Goal: Task Accomplishment & Management: Manage account settings

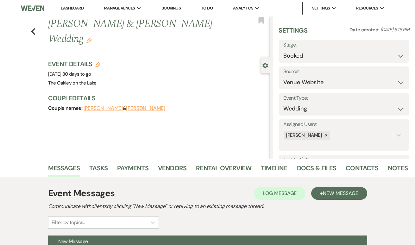
select select "5"
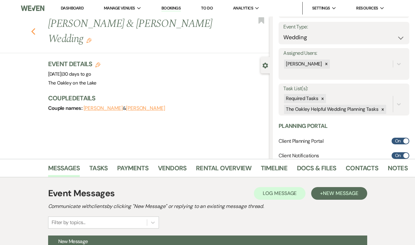
click at [33, 32] on icon "Previous" at bounding box center [33, 32] width 5 height 8
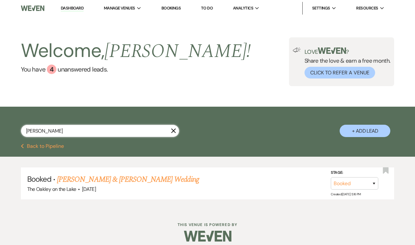
click at [91, 133] on input "[PERSON_NAME]" at bounding box center [100, 131] width 158 height 12
type input "[PERSON_NAME]"
click at [113, 178] on link "[PERSON_NAME] & [PERSON_NAME] Wedding" at bounding box center [128, 179] width 142 height 11
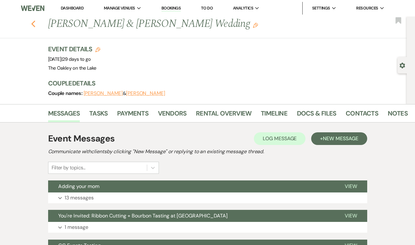
click at [33, 22] on use "button" at bounding box center [33, 24] width 4 height 7
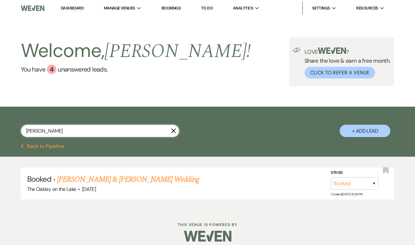
click at [87, 128] on input "[PERSON_NAME]" at bounding box center [100, 131] width 158 height 12
type input "[PERSON_NAME]"
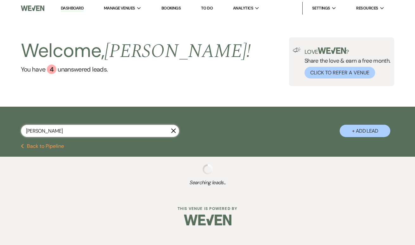
select select "5"
select select "8"
select select "4"
select select "8"
select select "10"
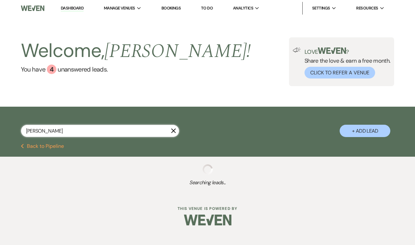
select select "8"
select select "5"
select select "8"
select select "10"
select select "8"
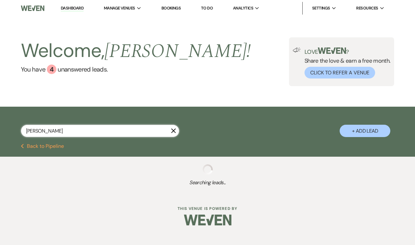
select select "5"
select select "8"
select select "5"
select select "8"
select select "6"
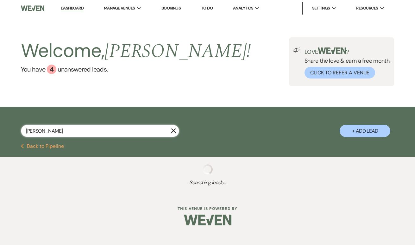
select select "8"
select select "5"
select select "8"
select select "10"
select select "8"
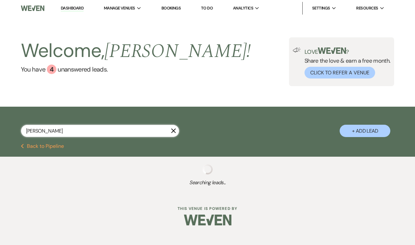
select select "10"
select select "8"
select select "5"
select select "8"
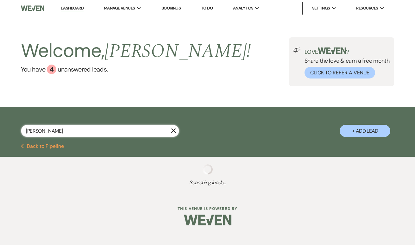
select select "8"
select select "11"
select select "8"
select select "4"
select select "8"
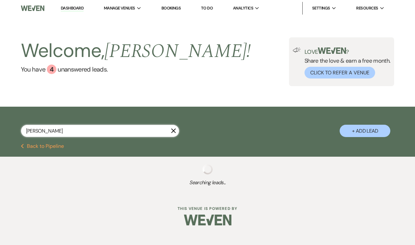
select select "3"
select select "8"
select select "2"
select select "8"
select select "2"
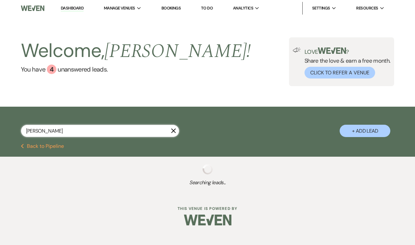
select select "8"
select select "2"
select select "8"
select select "2"
select select "8"
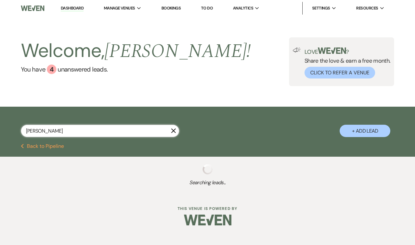
select select "2"
select select "8"
select select "3"
select select "8"
select select "5"
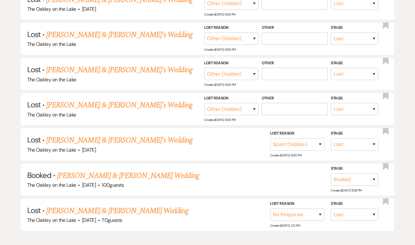
scroll to position [988, 0]
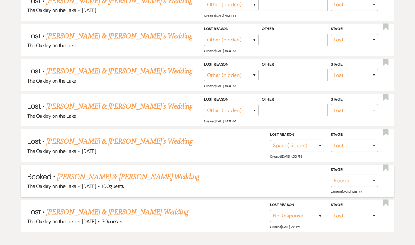
type input "[PERSON_NAME]"
click at [91, 171] on link "[PERSON_NAME] & [PERSON_NAME] Wedding" at bounding box center [128, 176] width 142 height 11
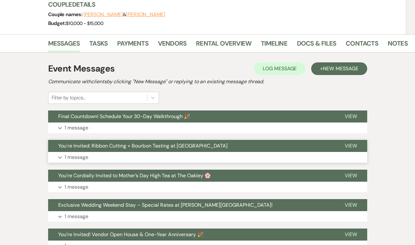
scroll to position [83, 0]
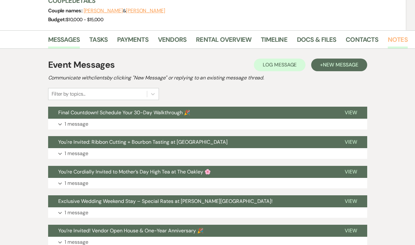
click at [392, 38] on link "Notes" at bounding box center [398, 41] width 20 height 14
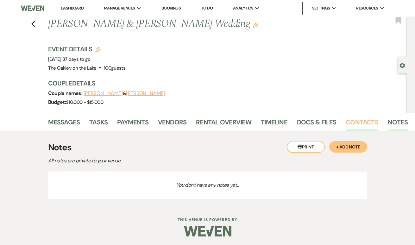
click at [359, 119] on link "Contacts" at bounding box center [362, 124] width 33 height 14
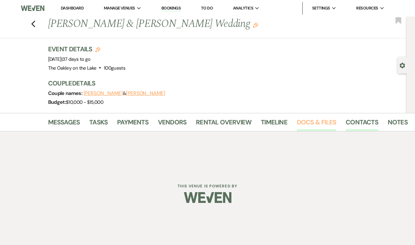
click at [316, 123] on link "Docs & Files" at bounding box center [316, 124] width 39 height 14
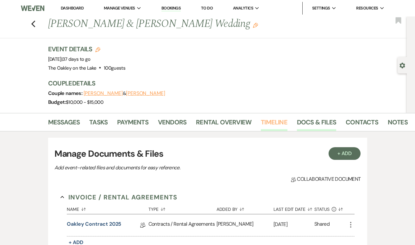
click at [278, 124] on link "Timeline" at bounding box center [274, 124] width 27 height 14
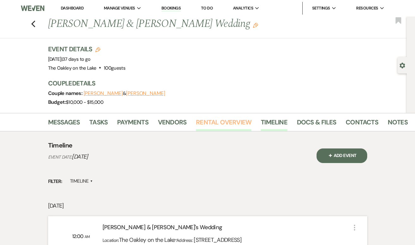
click at [242, 119] on link "Rental Overview" at bounding box center [223, 124] width 55 height 14
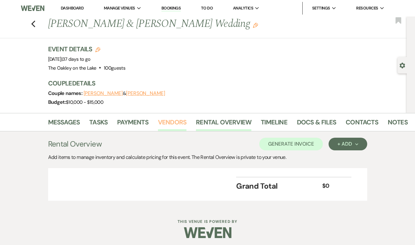
click at [176, 125] on link "Vendors" at bounding box center [172, 124] width 28 height 14
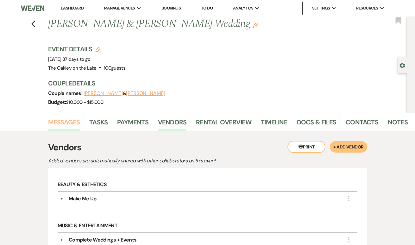
click at [69, 120] on link "Messages" at bounding box center [64, 124] width 32 height 14
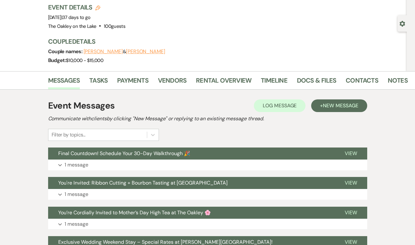
scroll to position [53, 0]
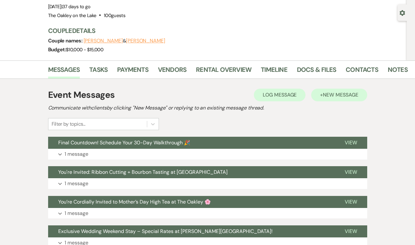
click at [328, 95] on span "New Message" at bounding box center [340, 94] width 35 height 7
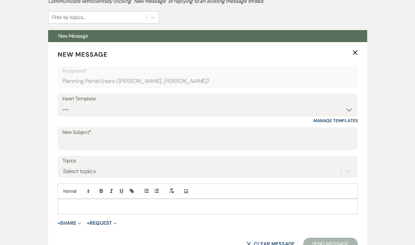
scroll to position [166, 0]
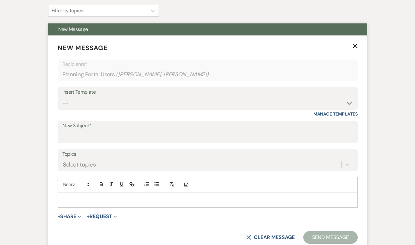
click at [122, 199] on p at bounding box center [208, 199] width 290 height 7
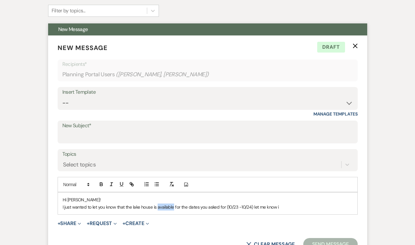
click at [294, 204] on p "I just wanted to let you know that the lake house is available for the dates yo…" at bounding box center [208, 207] width 290 height 7
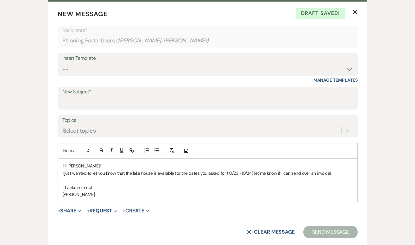
scroll to position [199, 0]
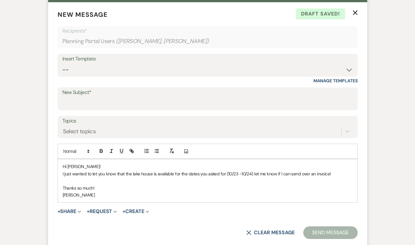
click at [97, 163] on p "Hi [PERSON_NAME]!" at bounding box center [208, 166] width 290 height 7
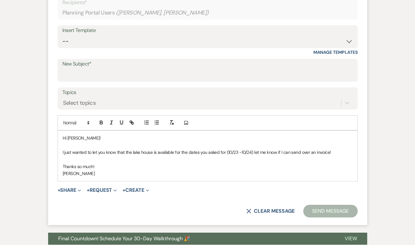
scroll to position [228, 0]
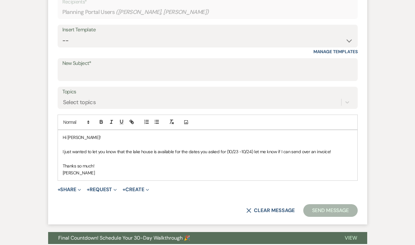
click at [296, 169] on p "[PERSON_NAME]" at bounding box center [208, 172] width 290 height 7
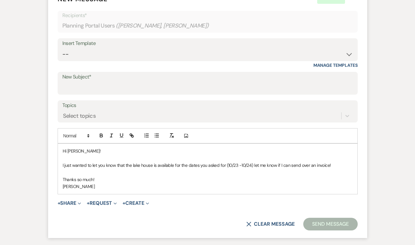
scroll to position [215, 0]
click at [96, 87] on input "New Subject*" at bounding box center [207, 88] width 291 height 12
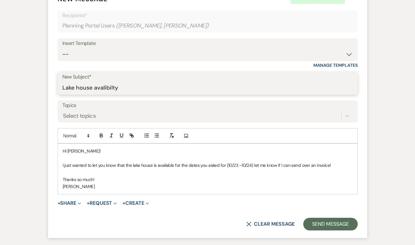
click at [105, 88] on input "Lake house avalibilty" at bounding box center [207, 88] width 291 height 12
type input "Lake house availability"
click at [107, 190] on div "Hi [PERSON_NAME]! I just wanted to let you know that the lake house is availabl…" at bounding box center [207, 169] width 299 height 50
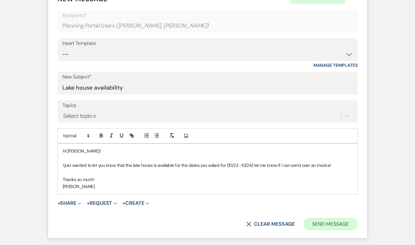
click at [329, 224] on button "Send Message" at bounding box center [330, 224] width 54 height 13
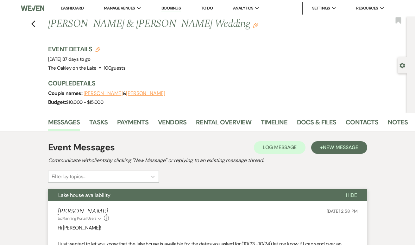
scroll to position [0, 0]
click at [33, 23] on use "button" at bounding box center [33, 24] width 4 height 7
select select "5"
select select "8"
select select "4"
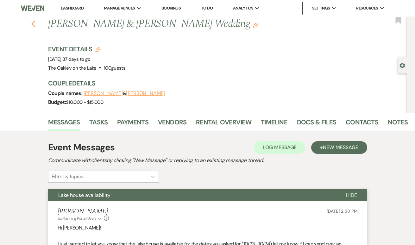
select select "8"
select select "10"
select select "8"
select select "5"
select select "8"
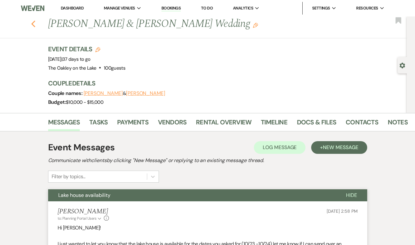
select select "10"
select select "8"
select select "5"
select select "8"
select select "5"
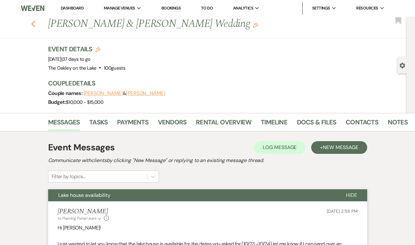
select select "8"
select select "6"
select select "8"
select select "5"
select select "8"
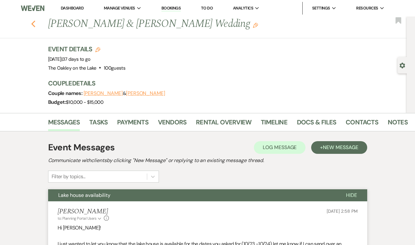
select select "10"
select select "8"
select select "10"
select select "8"
select select "5"
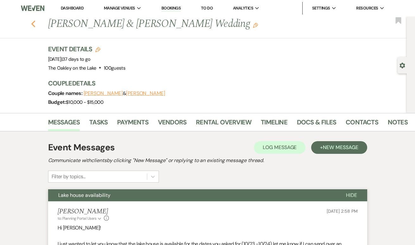
select select "8"
select select "11"
select select "8"
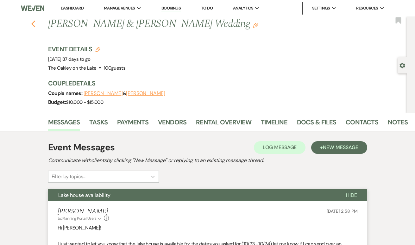
select select "4"
select select "8"
select select "3"
select select "8"
select select "2"
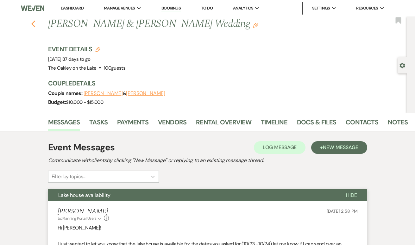
select select "8"
select select "2"
select select "8"
select select "2"
select select "8"
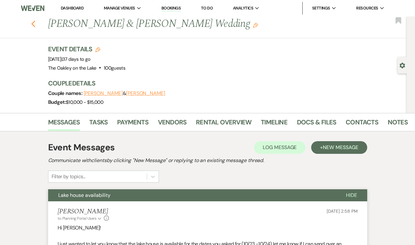
select select "2"
select select "8"
select select "2"
select select "8"
select select "3"
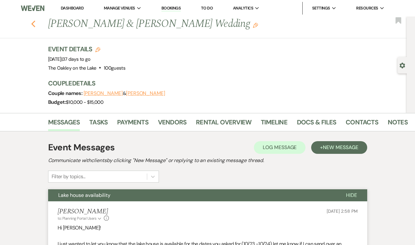
select select "8"
select select "5"
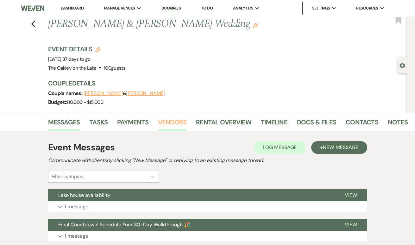
click at [180, 122] on link "Vendors" at bounding box center [172, 124] width 28 height 14
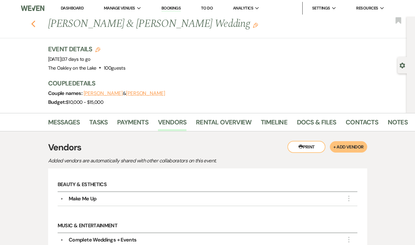
click at [32, 25] on use "button" at bounding box center [33, 24] width 4 height 7
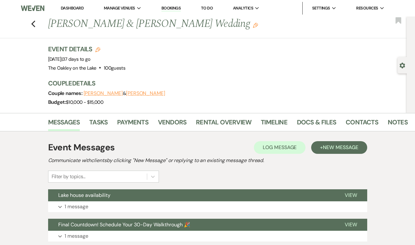
click at [32, 25] on use "button" at bounding box center [33, 24] width 4 height 7
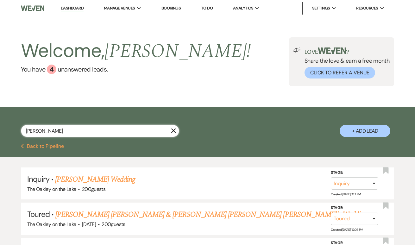
click at [62, 132] on input "[PERSON_NAME]" at bounding box center [100, 131] width 158 height 12
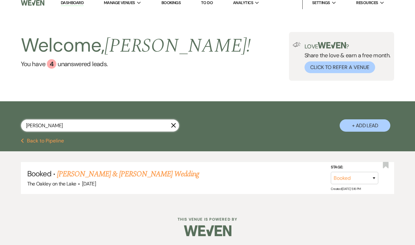
scroll to position [5, 0]
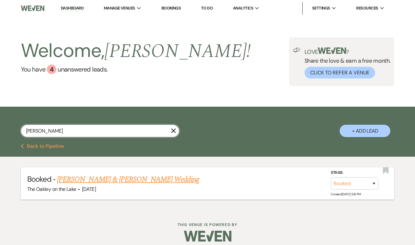
type input "Latesha"
click at [93, 176] on link "[PERSON_NAME] & [PERSON_NAME] Wedding" at bounding box center [128, 179] width 142 height 11
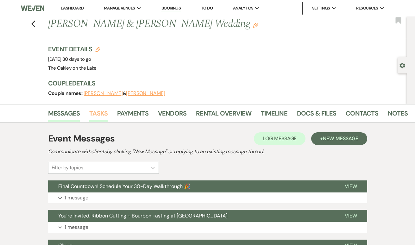
click at [103, 110] on link "Tasks" at bounding box center [98, 115] width 18 height 14
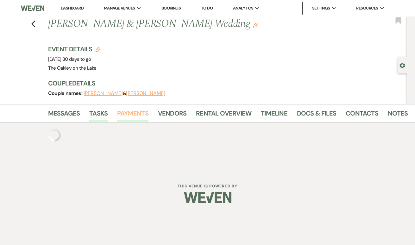
click at [137, 115] on link "Payments" at bounding box center [132, 115] width 31 height 14
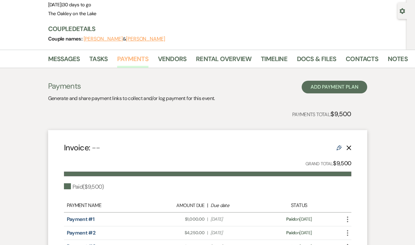
scroll to position [64, 0]
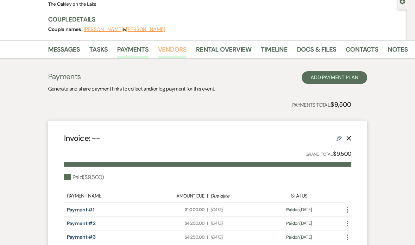
click at [180, 48] on link "Vendors" at bounding box center [172, 51] width 28 height 14
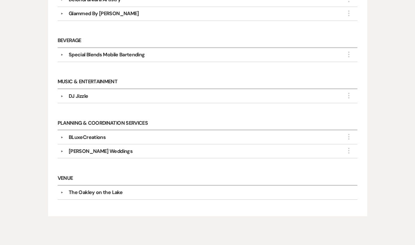
scroll to position [182, 0]
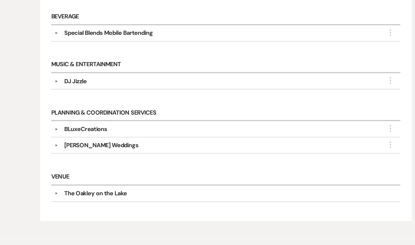
click at [74, 156] on div "Candace McClain Weddings" at bounding box center [101, 160] width 64 height 8
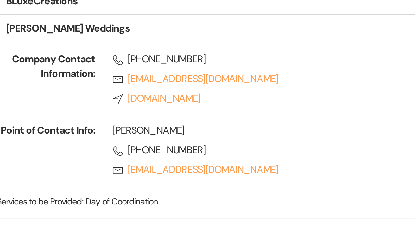
scroll to position [289, 0]
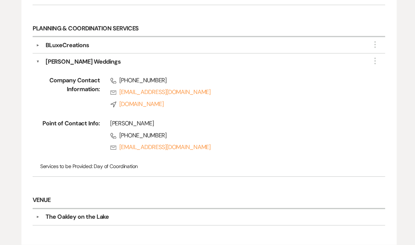
click at [69, 36] on div "BLuxeCreations" at bounding box center [87, 39] width 37 height 8
